Goal: Task Accomplishment & Management: Manage account settings

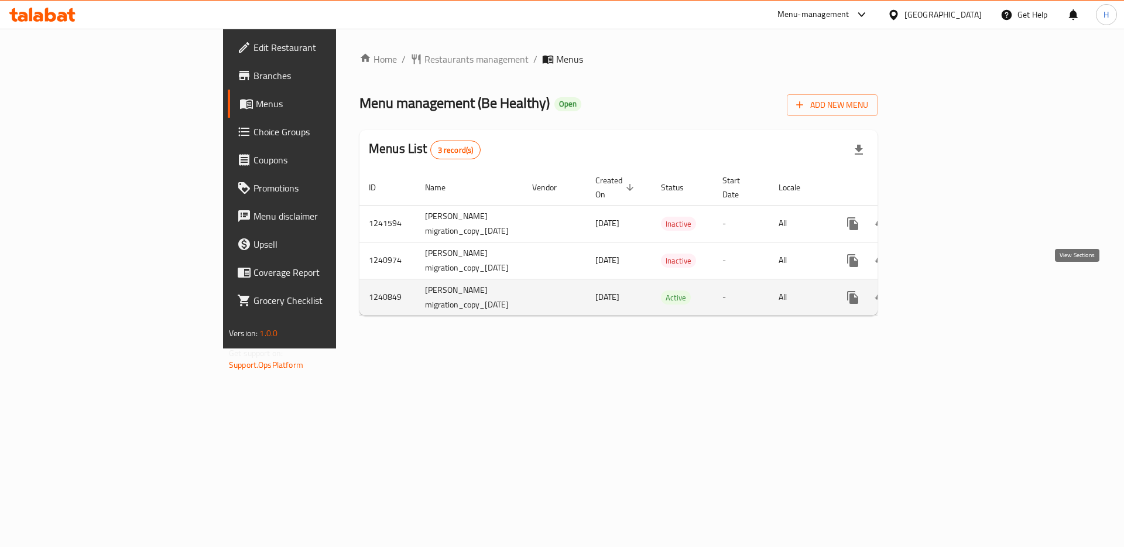
click at [943, 292] on icon "enhanced table" at bounding box center [937, 297] width 11 height 11
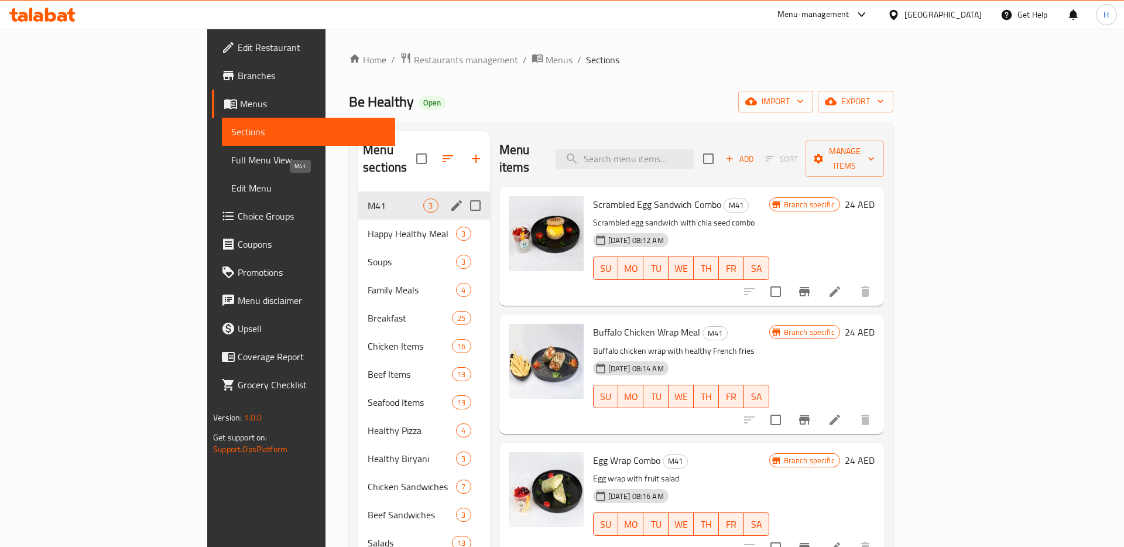
click at [368, 199] on span "M41" at bounding box center [396, 206] width 56 height 14
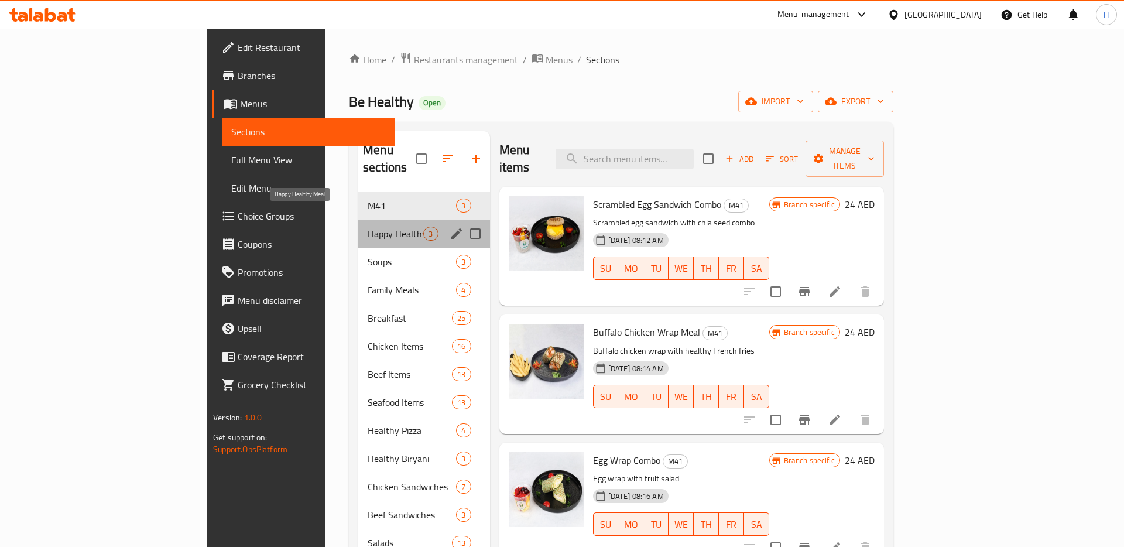
click at [368, 227] on span "Happy Healthy Meal" at bounding box center [396, 234] width 56 height 14
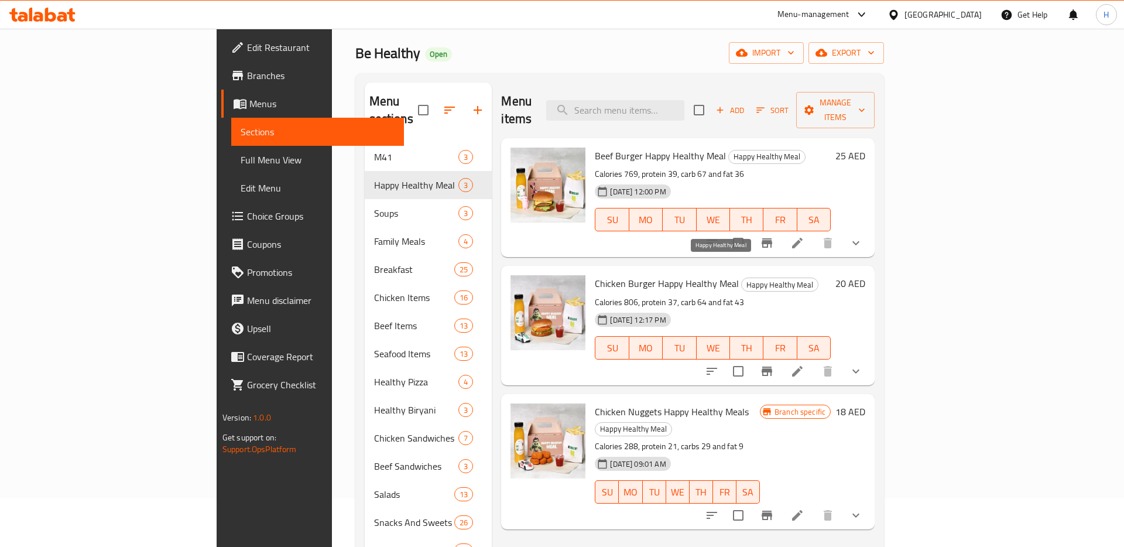
scroll to position [35, 0]
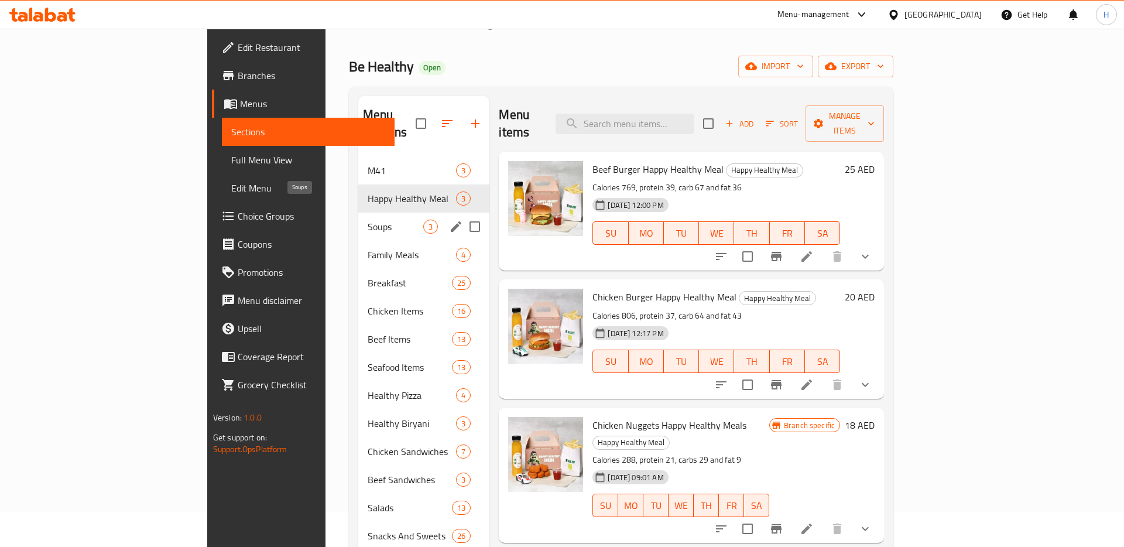
click at [368, 220] on span "Soups" at bounding box center [396, 227] width 56 height 14
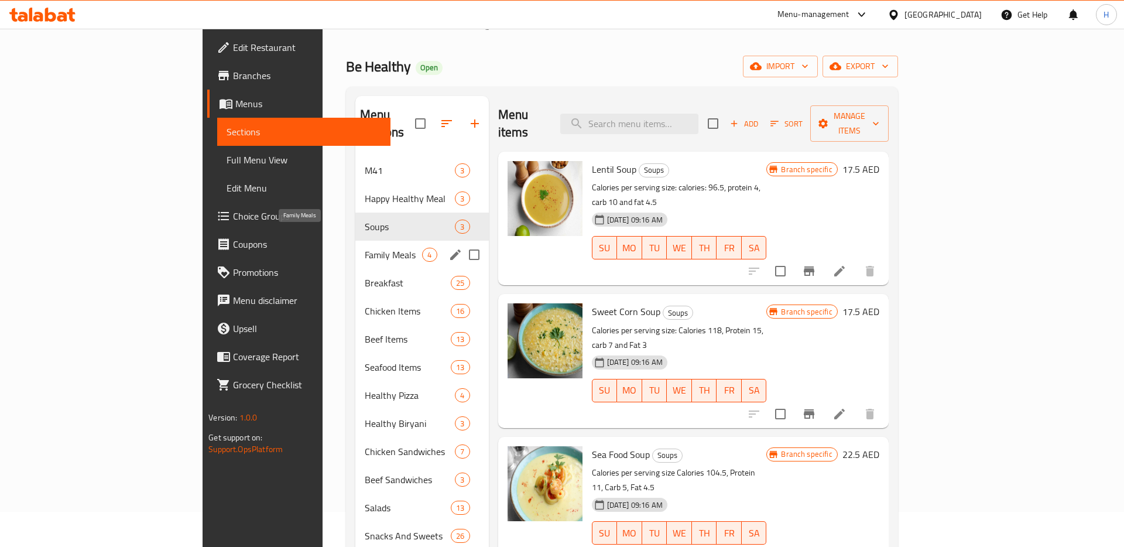
click at [365, 248] on span "Family Meals" at bounding box center [394, 255] width 58 height 14
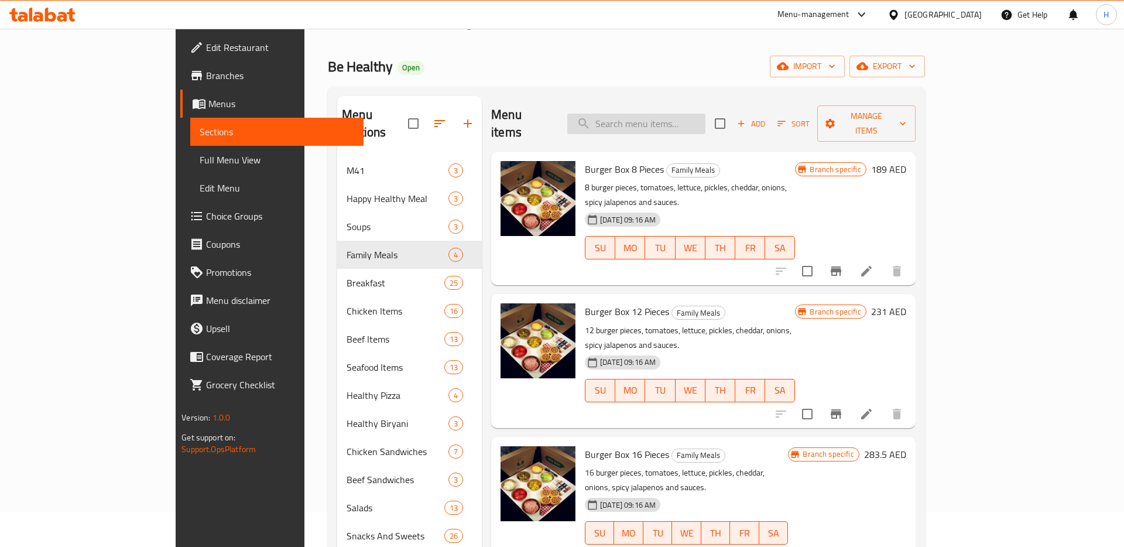
click at [683, 116] on input "search" at bounding box center [636, 124] width 138 height 20
paste input "Mashed Potato"
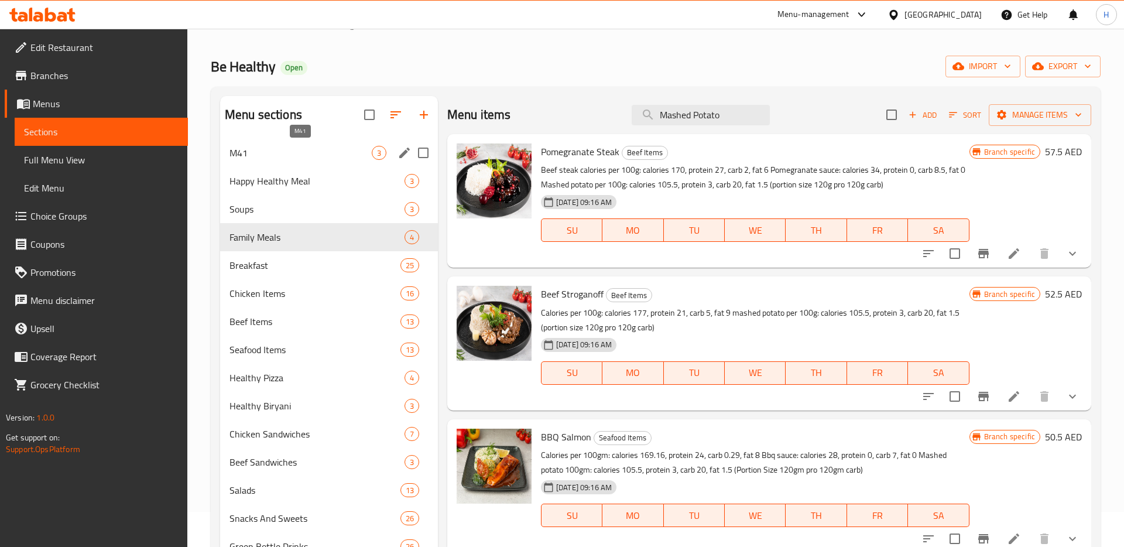
type input "Mashed Potato"
click at [288, 148] on span "M41" at bounding box center [301, 153] width 142 height 14
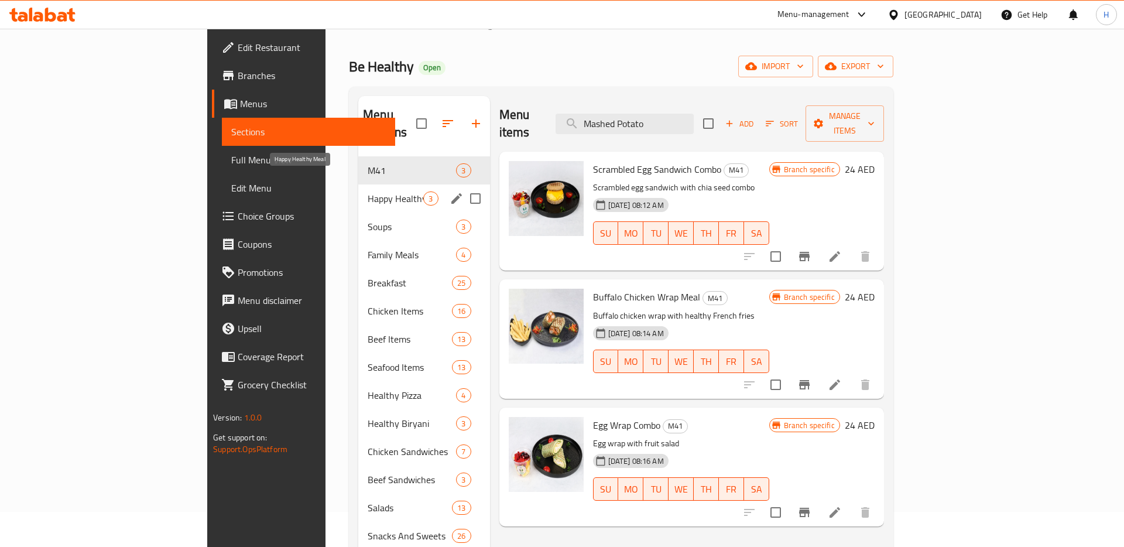
click at [368, 191] on span "Happy Healthy Meal" at bounding box center [396, 198] width 56 height 14
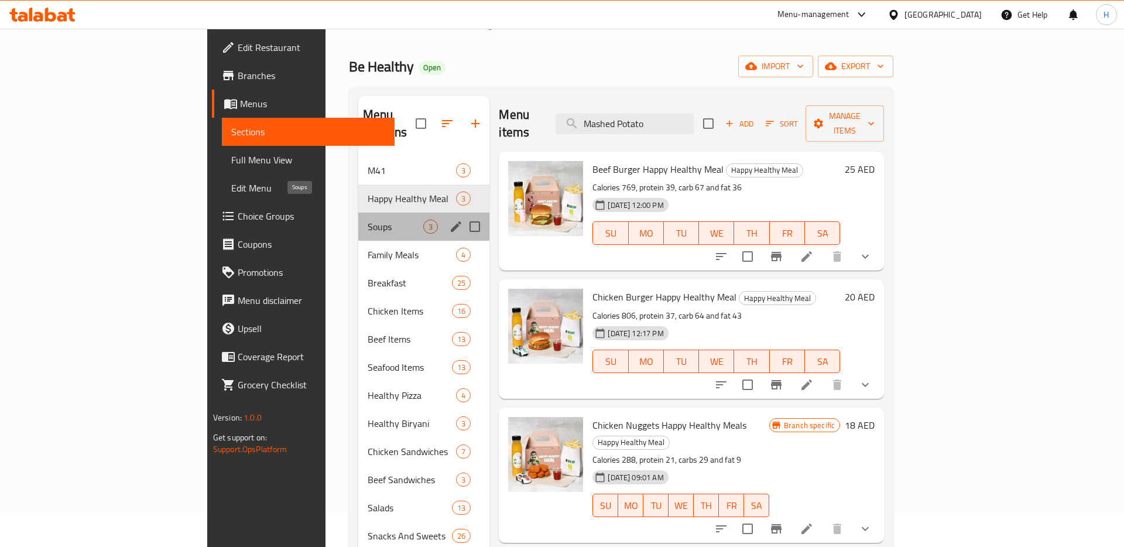
click at [368, 220] on span "Soups" at bounding box center [396, 227] width 56 height 14
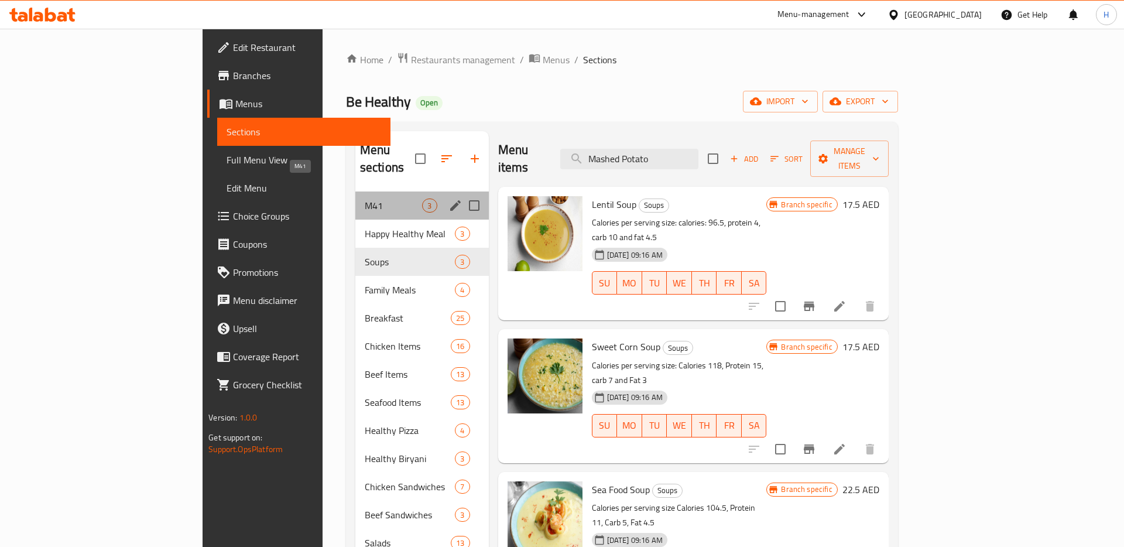
click at [365, 199] on span "M41" at bounding box center [394, 206] width 58 height 14
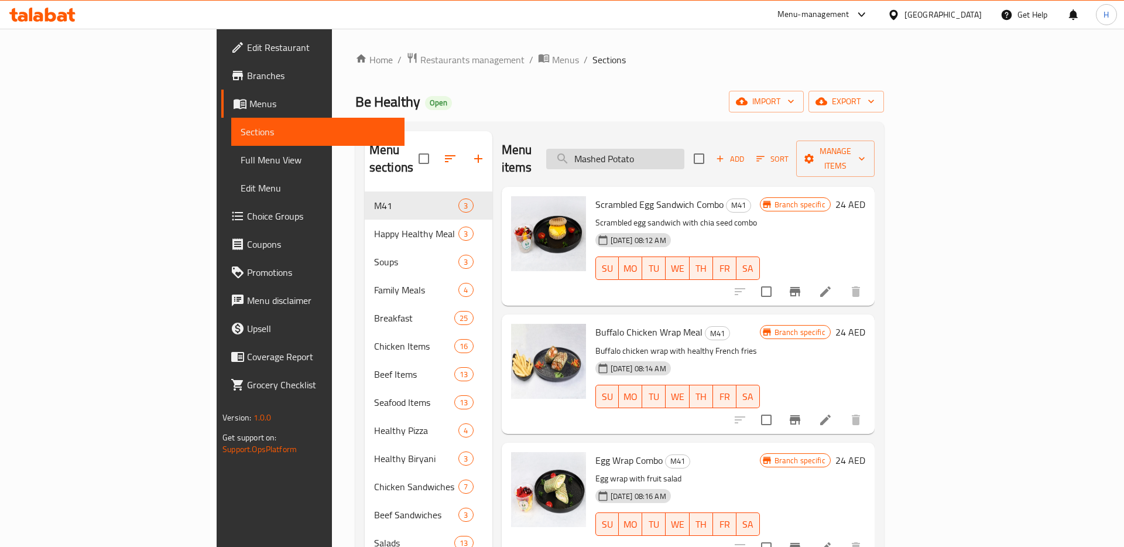
click at [685, 149] on input "Mashed Potato" at bounding box center [615, 159] width 138 height 20
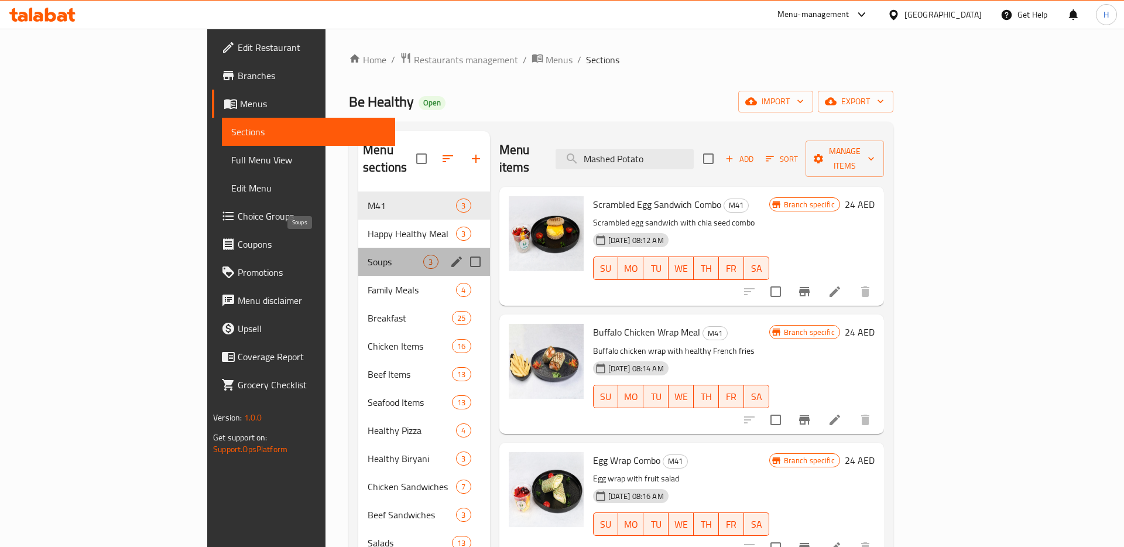
click at [368, 255] on span "Soups" at bounding box center [396, 262] width 56 height 14
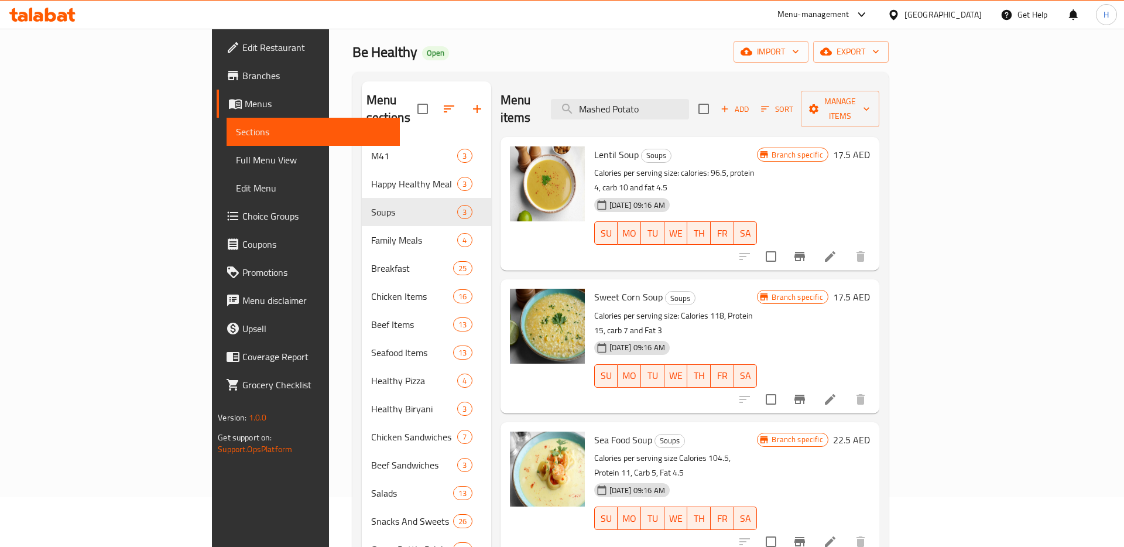
scroll to position [47, 0]
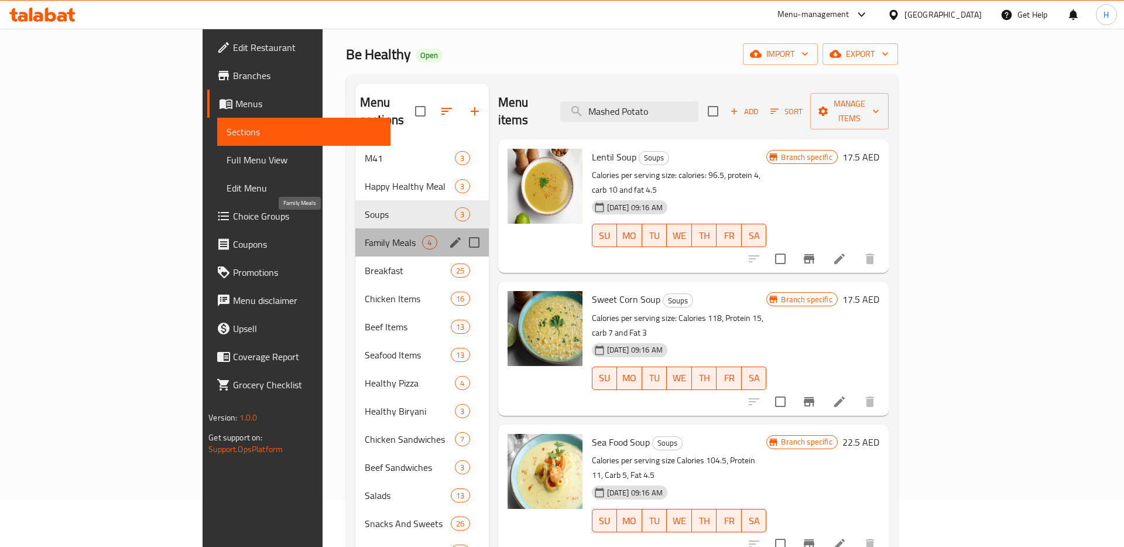
click at [365, 235] on span "Family Meals" at bounding box center [394, 242] width 58 height 14
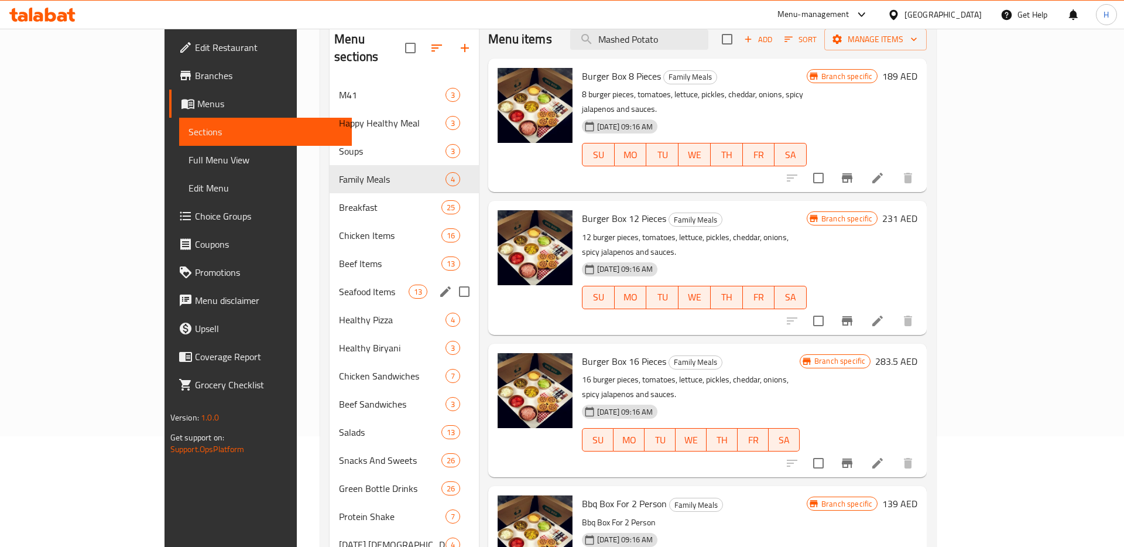
scroll to position [83, 0]
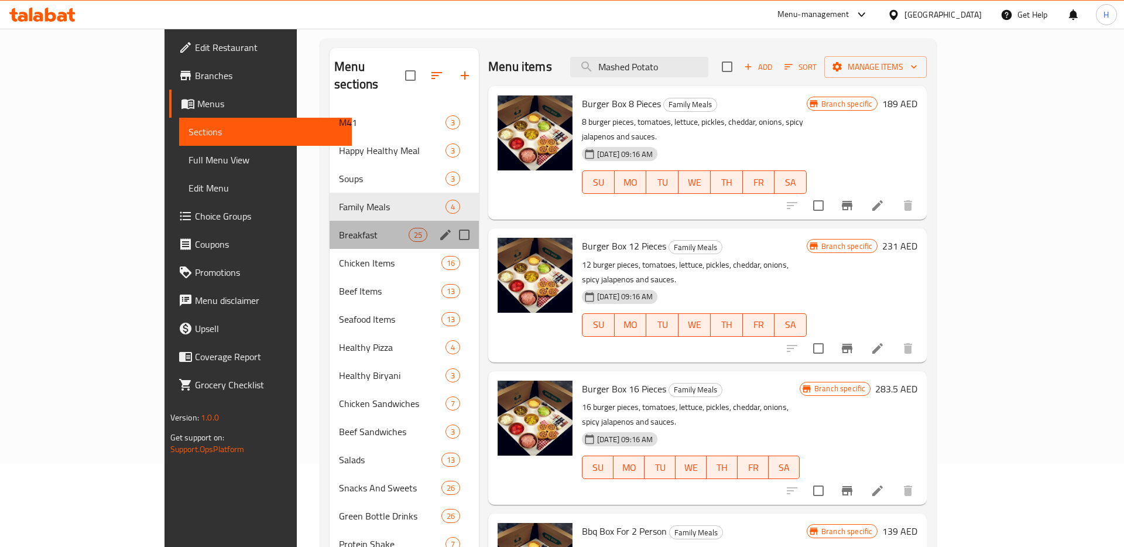
click at [330, 225] on div "Breakfast 25" at bounding box center [404, 235] width 149 height 28
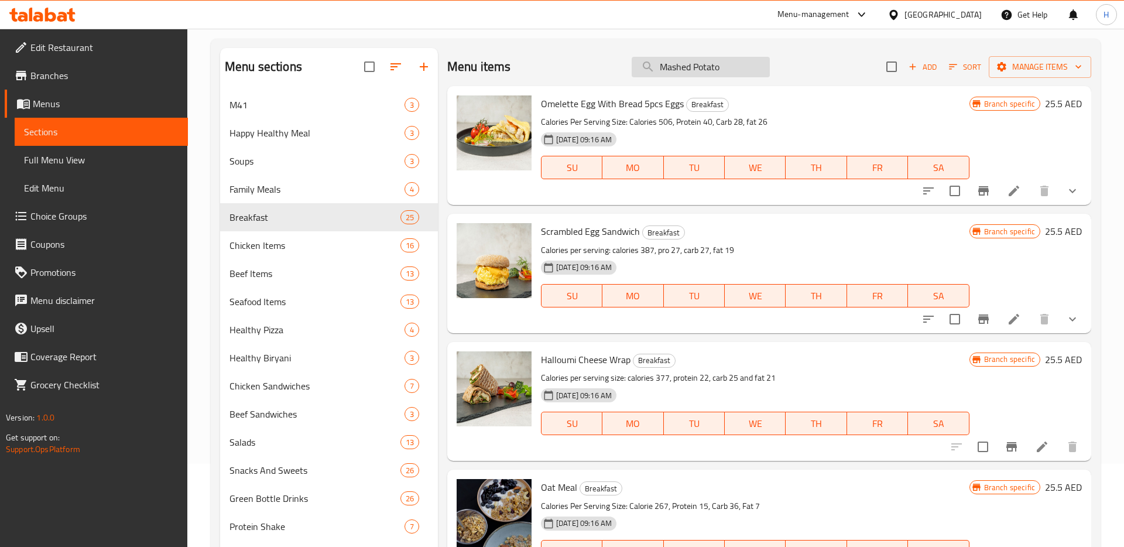
click at [682, 69] on input "Mashed Potato" at bounding box center [701, 67] width 138 height 20
paste input "Mashed Potato"
type input "Mashed Potato"
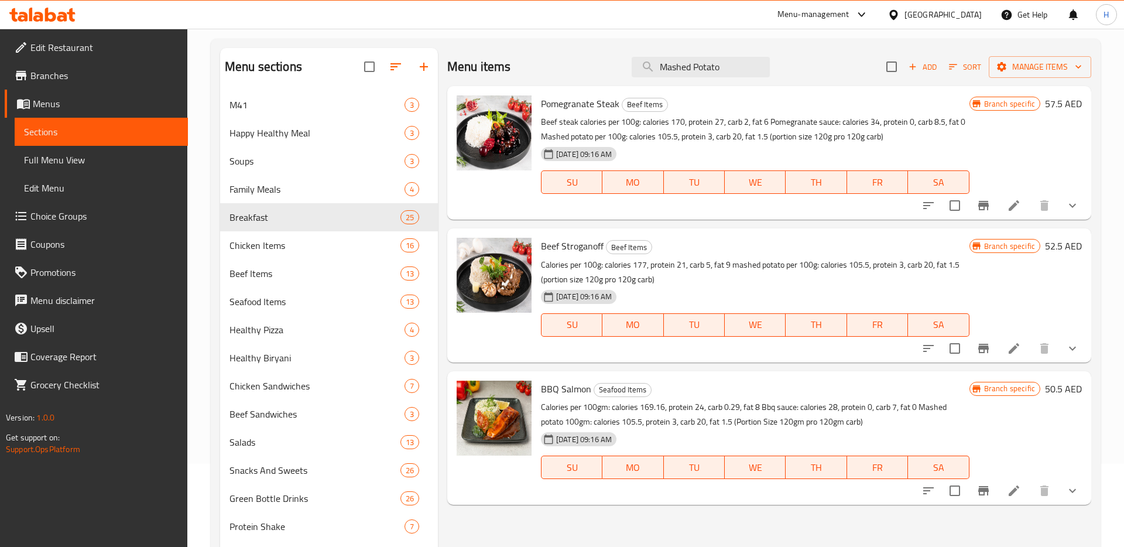
scroll to position [94, 0]
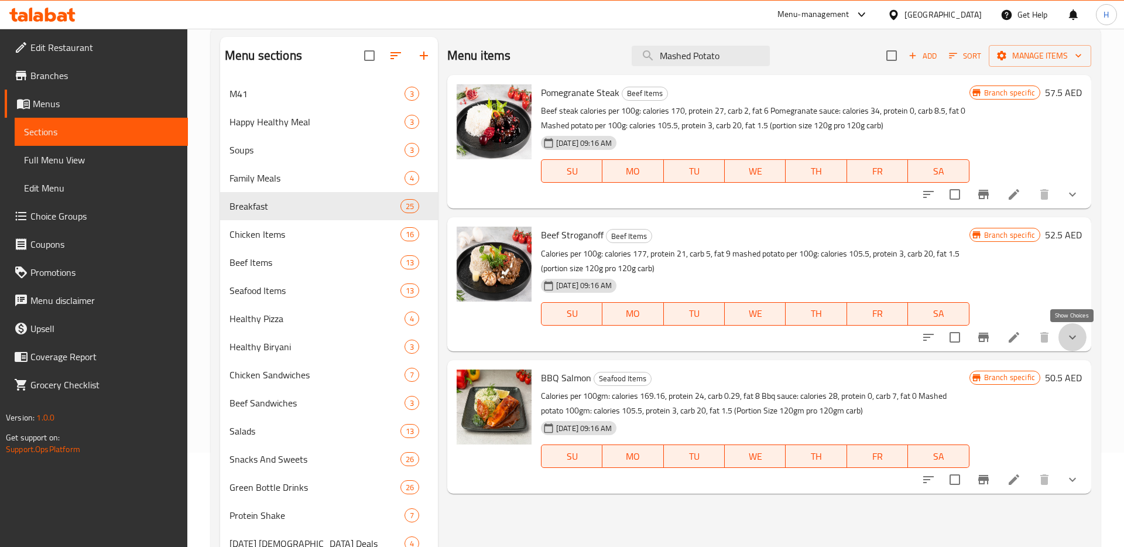
click at [1077, 340] on icon "show more" at bounding box center [1073, 337] width 14 height 14
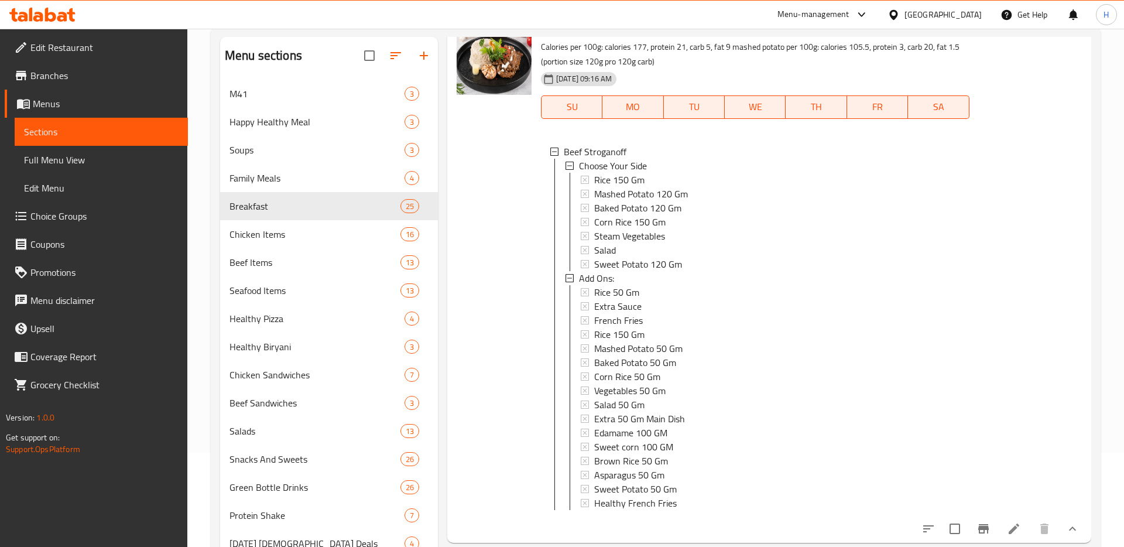
scroll to position [177, 0]
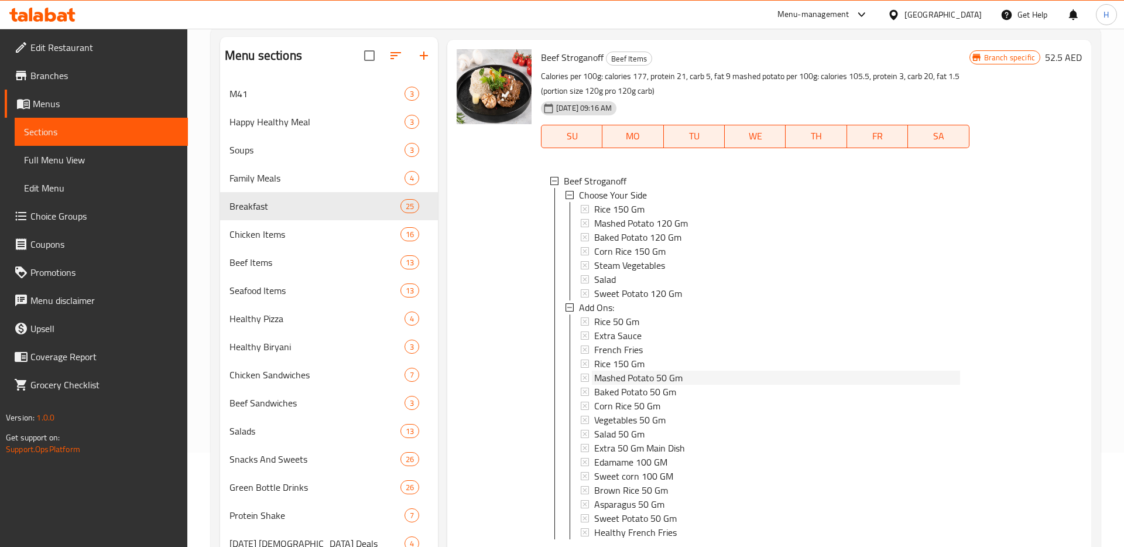
click at [639, 376] on span "Mashed Potato 50 Gm" at bounding box center [638, 378] width 88 height 14
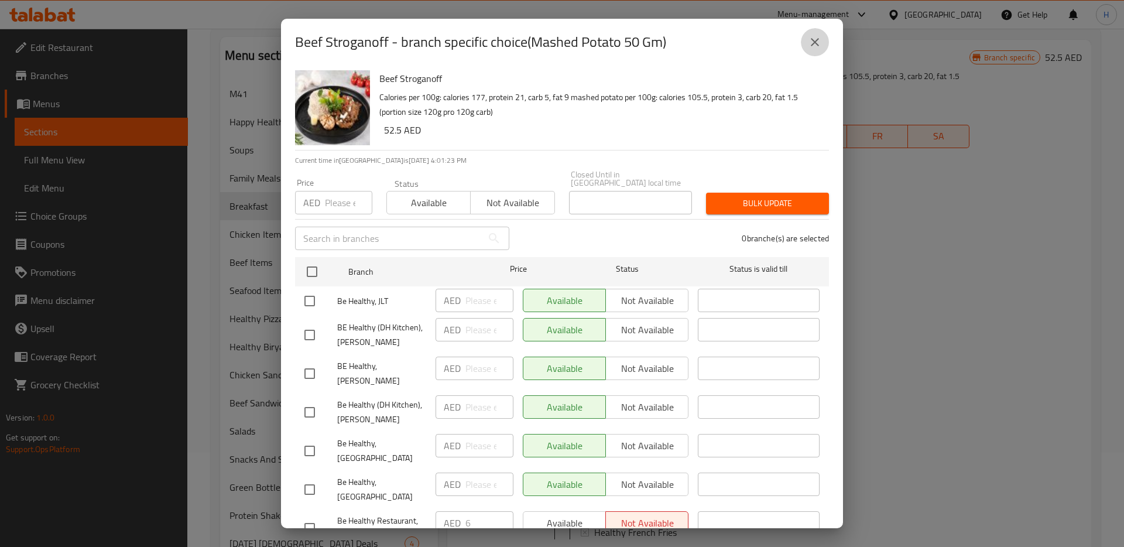
click at [817, 45] on icon "close" at bounding box center [815, 42] width 8 height 8
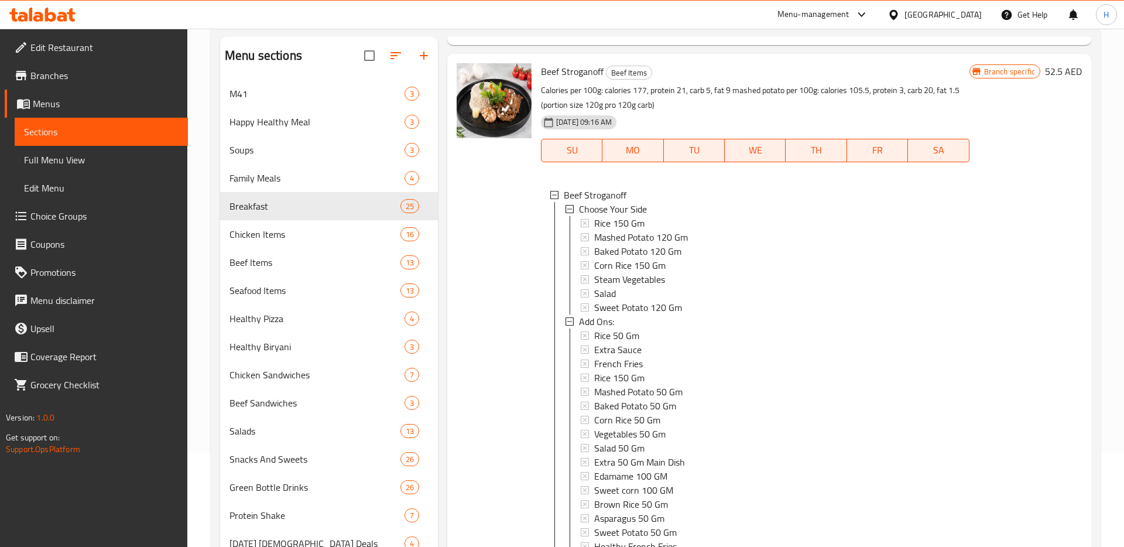
scroll to position [273, 0]
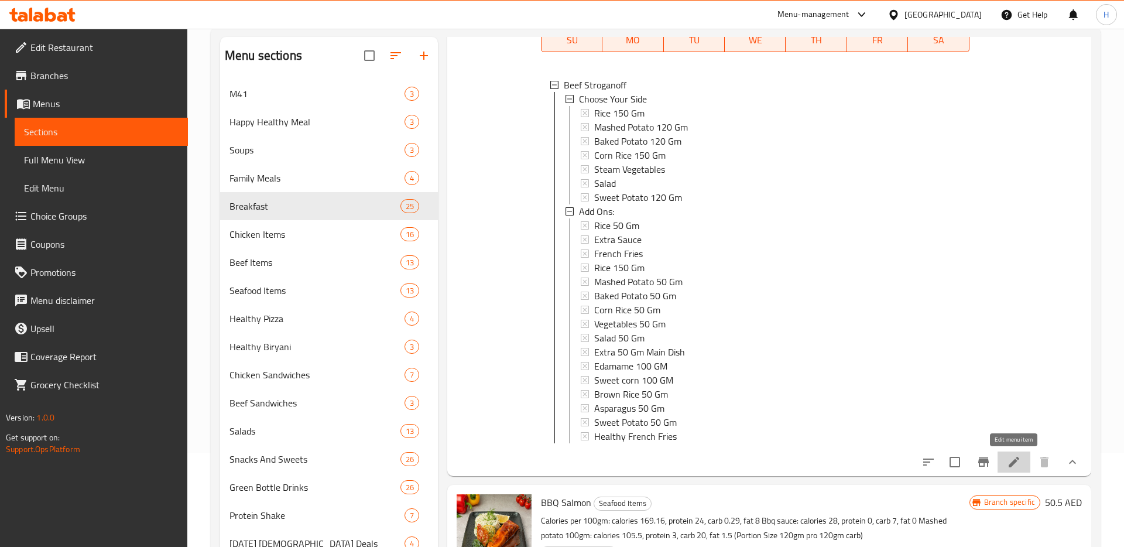
click at [1013, 459] on icon at bounding box center [1014, 462] width 14 height 14
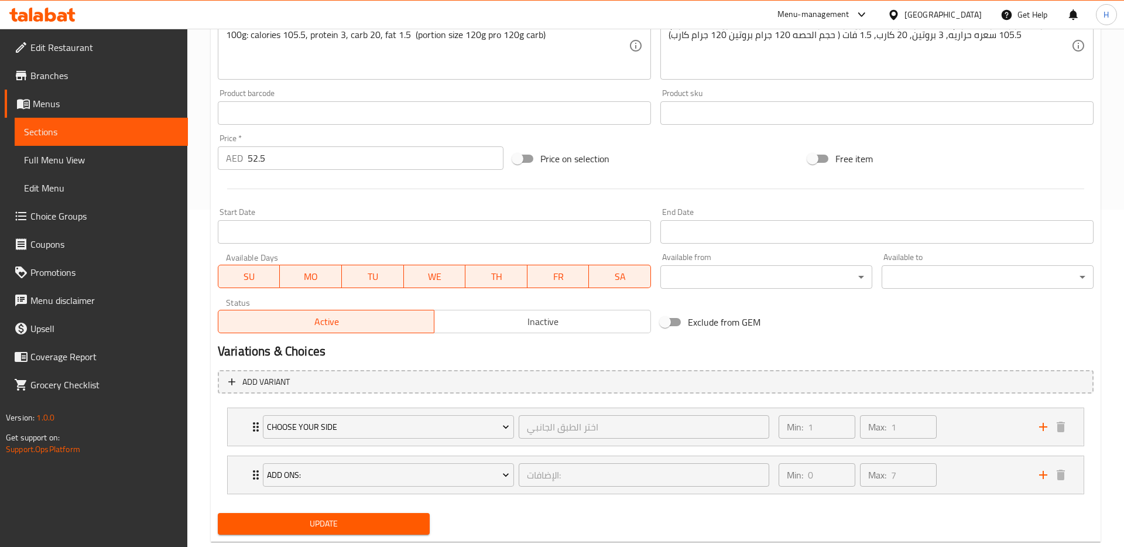
scroll to position [365, 0]
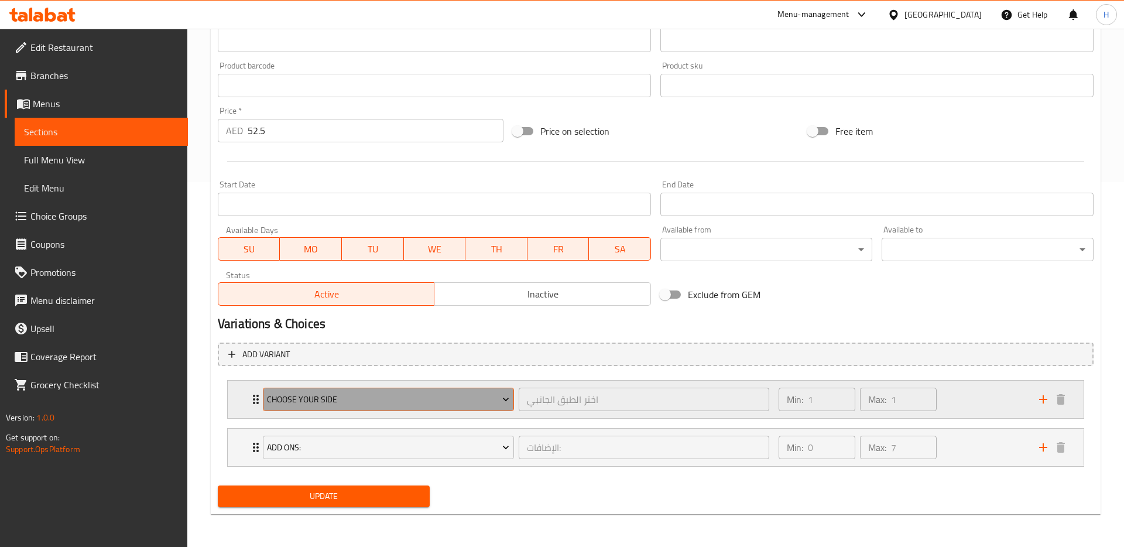
click at [446, 398] on span "Choose Your Side" at bounding box center [388, 399] width 242 height 15
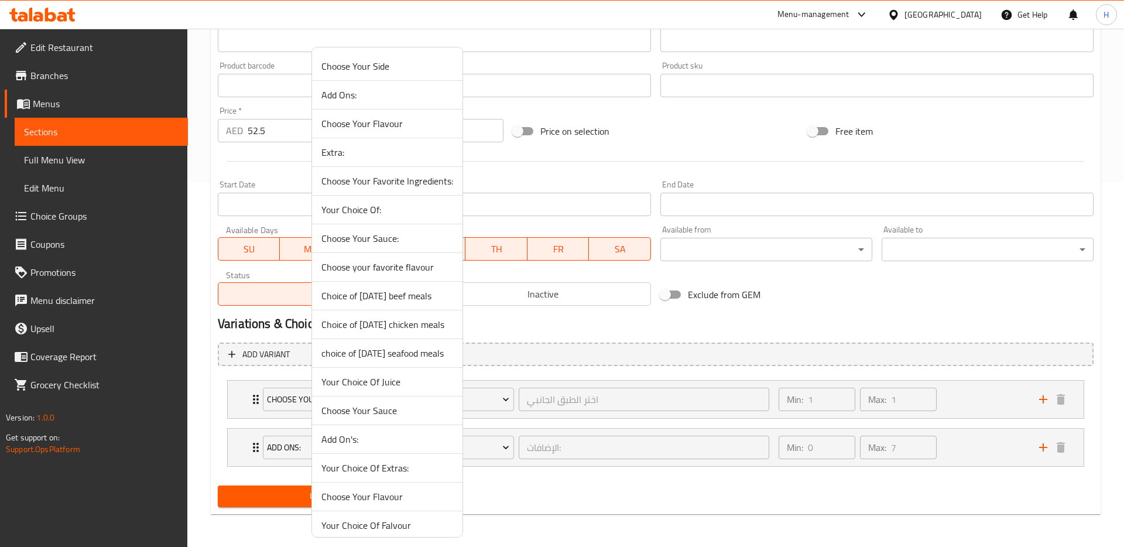
click at [509, 323] on div at bounding box center [562, 273] width 1124 height 547
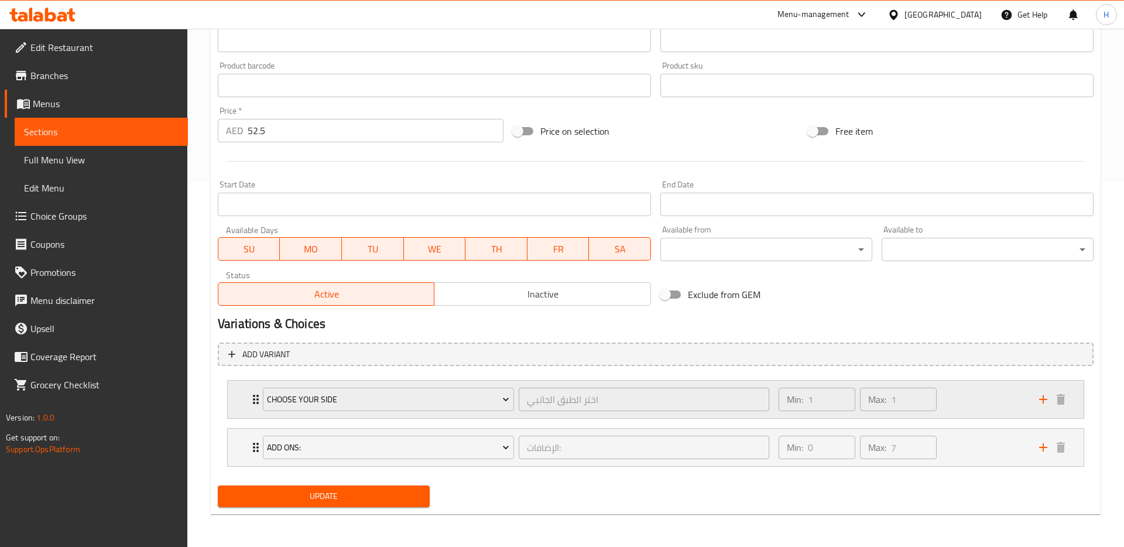
click at [245, 401] on div "Choose Your Side اختر الطبق الجانبي ​ Min: 1 ​ Max: 1 ​" at bounding box center [656, 399] width 856 height 37
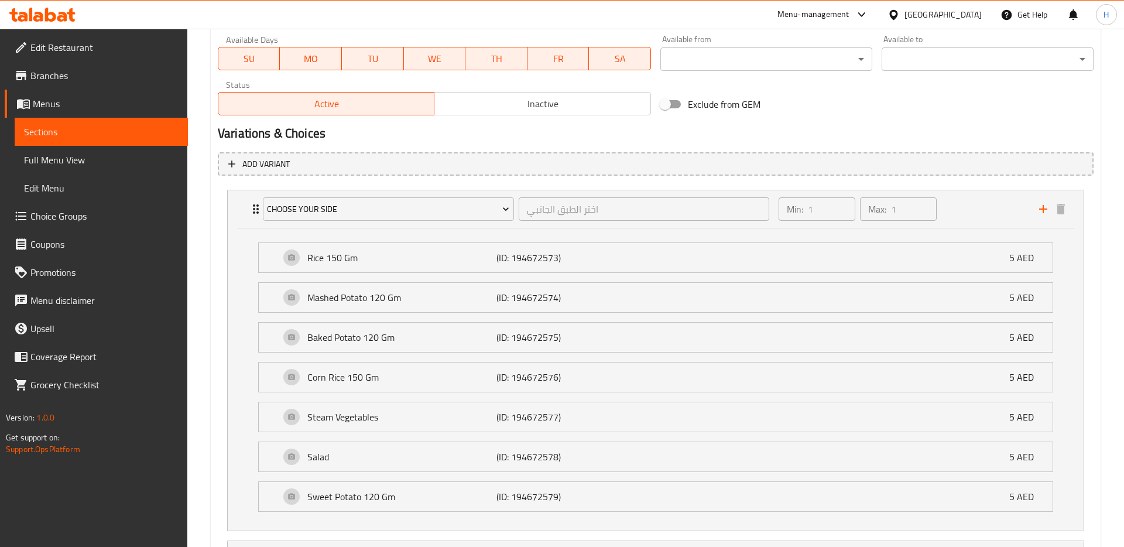
scroll to position [663, 0]
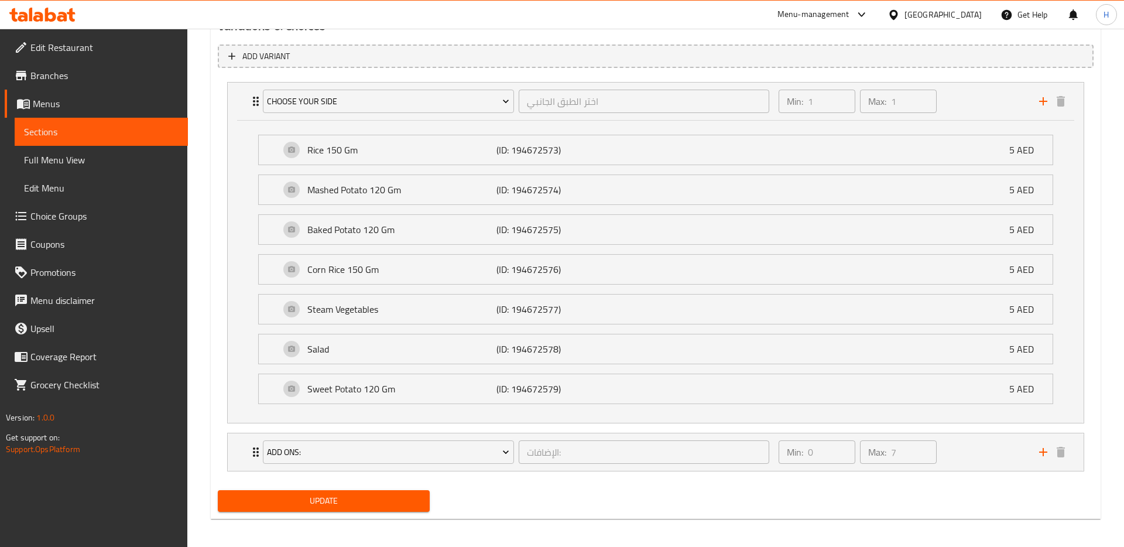
click at [42, 15] on icon at bounding box center [38, 17] width 10 height 10
